Goal: Obtain resource: Obtain resource

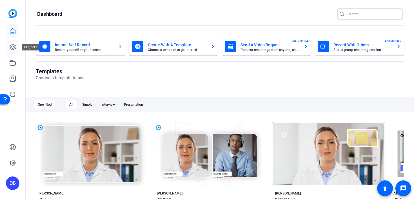
click at [10, 50] on link at bounding box center [13, 47] width 14 height 14
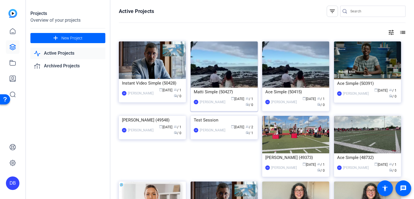
scroll to position [68, 0]
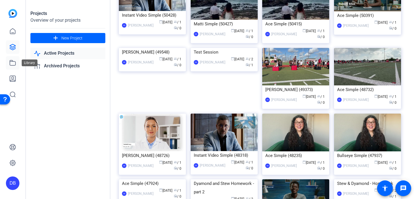
click at [11, 61] on icon at bounding box center [13, 62] width 6 height 5
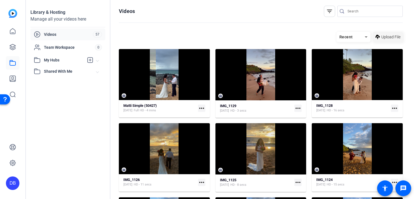
click at [388, 35] on span "Upload File" at bounding box center [390, 37] width 19 height 6
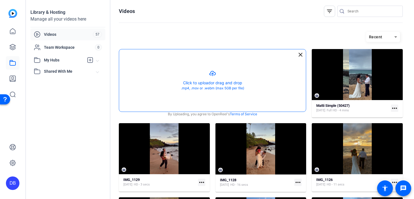
click at [187, 77] on button "button" at bounding box center [212, 80] width 187 height 62
click at [187, 82] on button "button" at bounding box center [212, 80] width 187 height 62
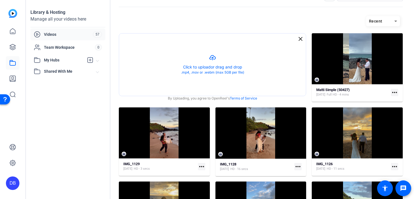
scroll to position [15, 0]
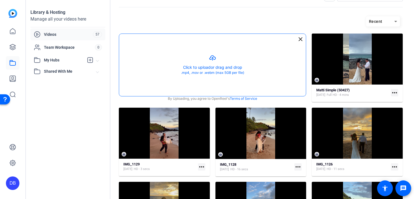
click at [209, 59] on button "button" at bounding box center [212, 65] width 187 height 62
click at [235, 58] on button "button" at bounding box center [212, 65] width 187 height 62
click at [214, 70] on button "button" at bounding box center [212, 65] width 187 height 62
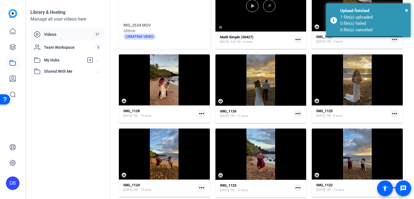
scroll to position [0, 0]
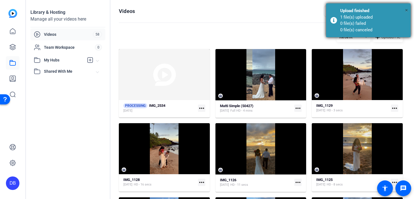
click at [407, 10] on span "×" at bounding box center [406, 10] width 3 height 7
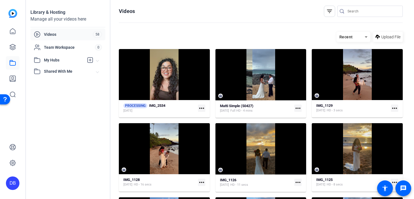
click at [202, 108] on mat-icon "more_horiz" at bounding box center [201, 107] width 7 height 7
click at [161, 26] on div at bounding box center [207, 99] width 414 height 199
click at [12, 46] on icon at bounding box center [13, 47] width 6 height 6
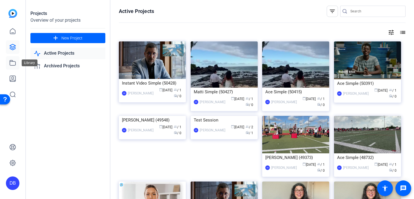
click at [11, 68] on link at bounding box center [13, 63] width 14 height 14
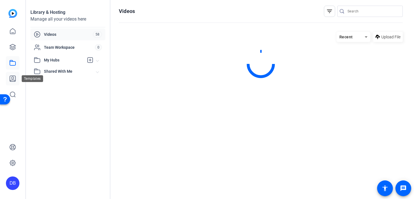
click at [11, 79] on icon at bounding box center [12, 78] width 7 height 7
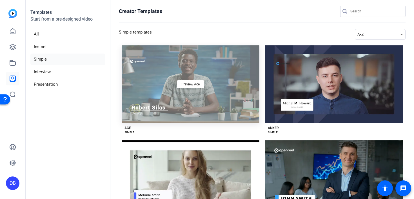
click at [161, 93] on div "Preview Ace" at bounding box center [191, 83] width 138 height 77
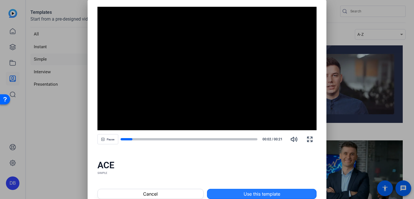
click at [245, 193] on span "Use this template" at bounding box center [261, 193] width 37 height 7
